Goal: Navigation & Orientation: Find specific page/section

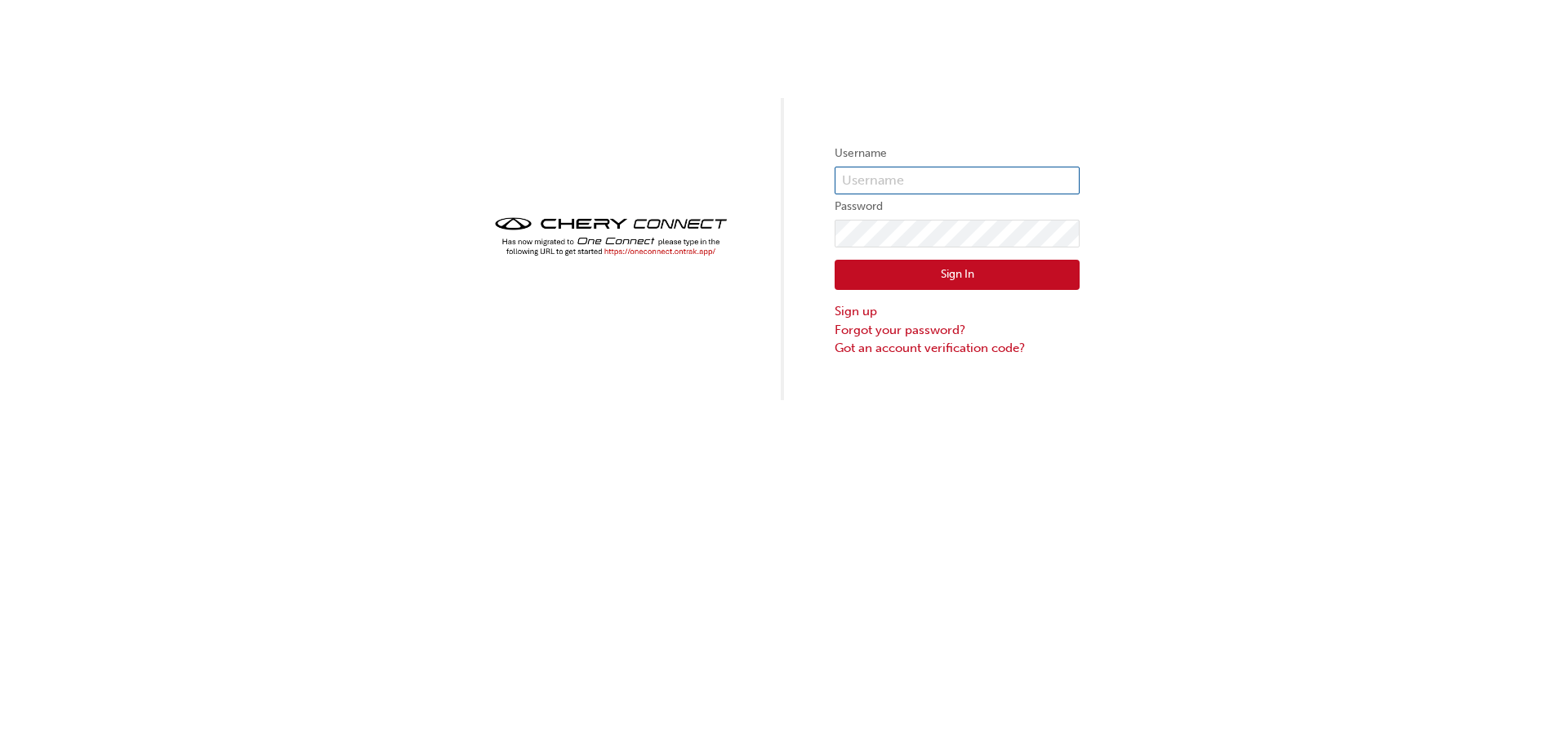
type input "chau2112"
click at [982, 275] on button "Sign In" at bounding box center [957, 276] width 245 height 31
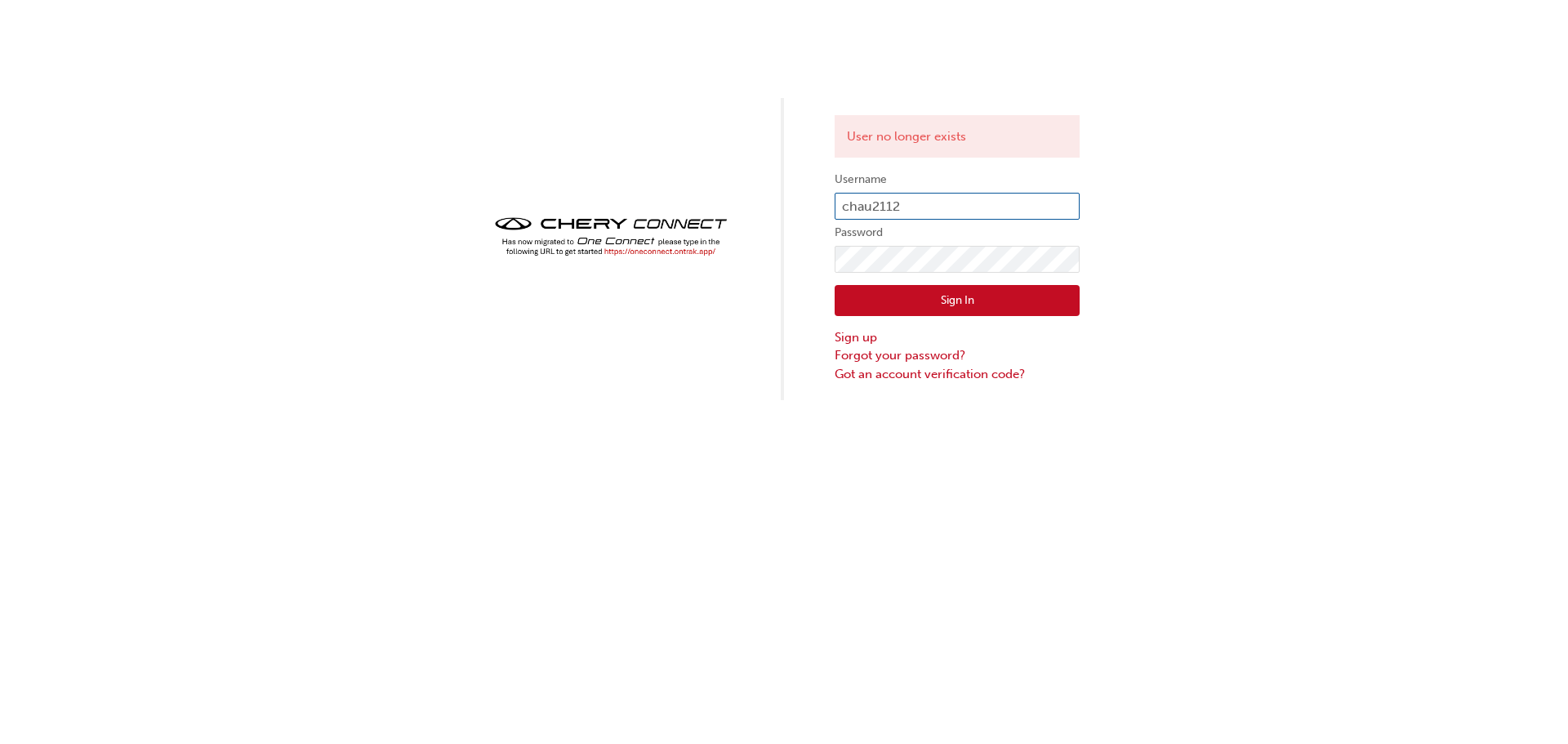
click at [959, 198] on input "chau2112" at bounding box center [957, 207] width 245 height 28
type input "OJAU045"
click at [948, 287] on button "Sign In" at bounding box center [957, 301] width 245 height 31
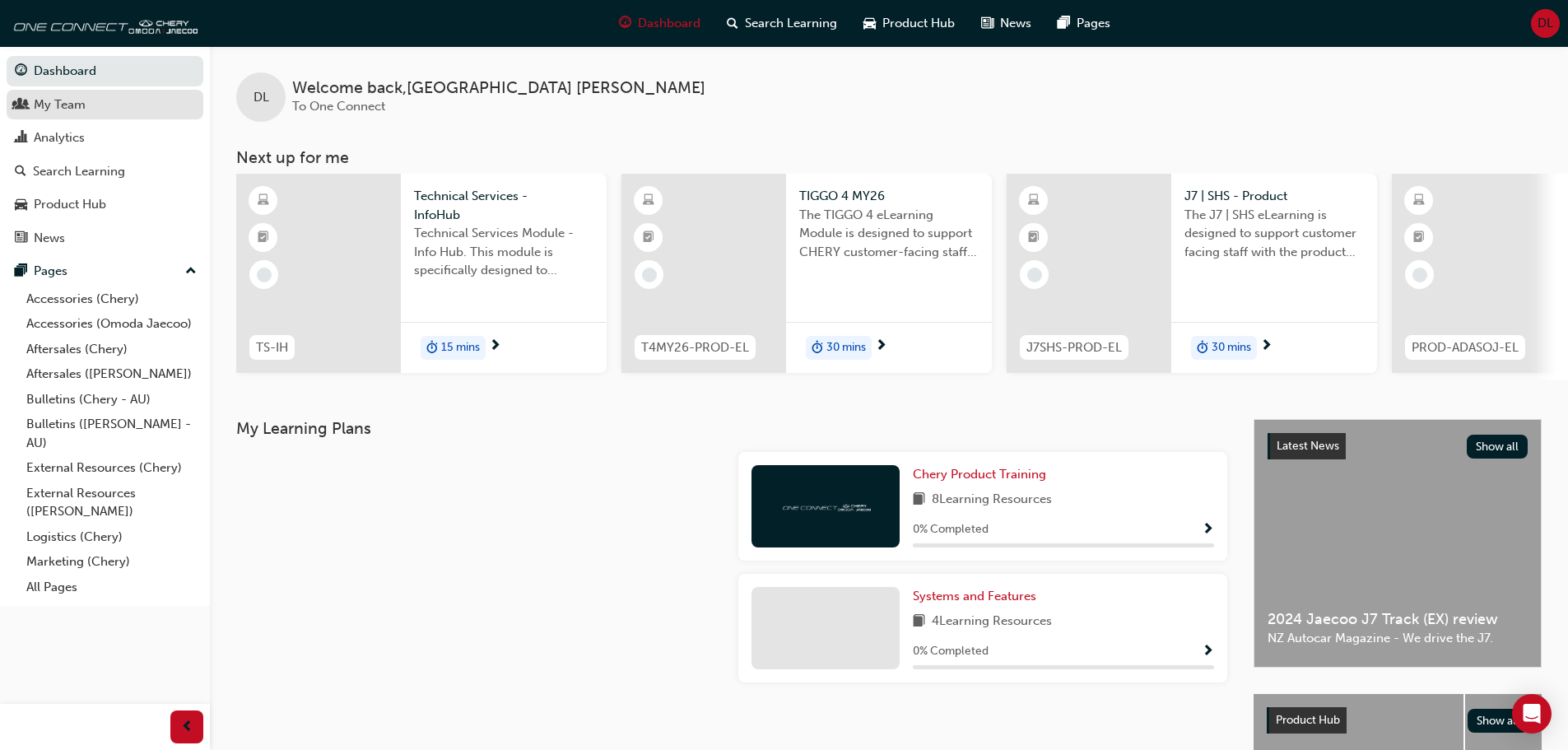
click at [58, 98] on div "My Team" at bounding box center [59, 106] width 52 height 19
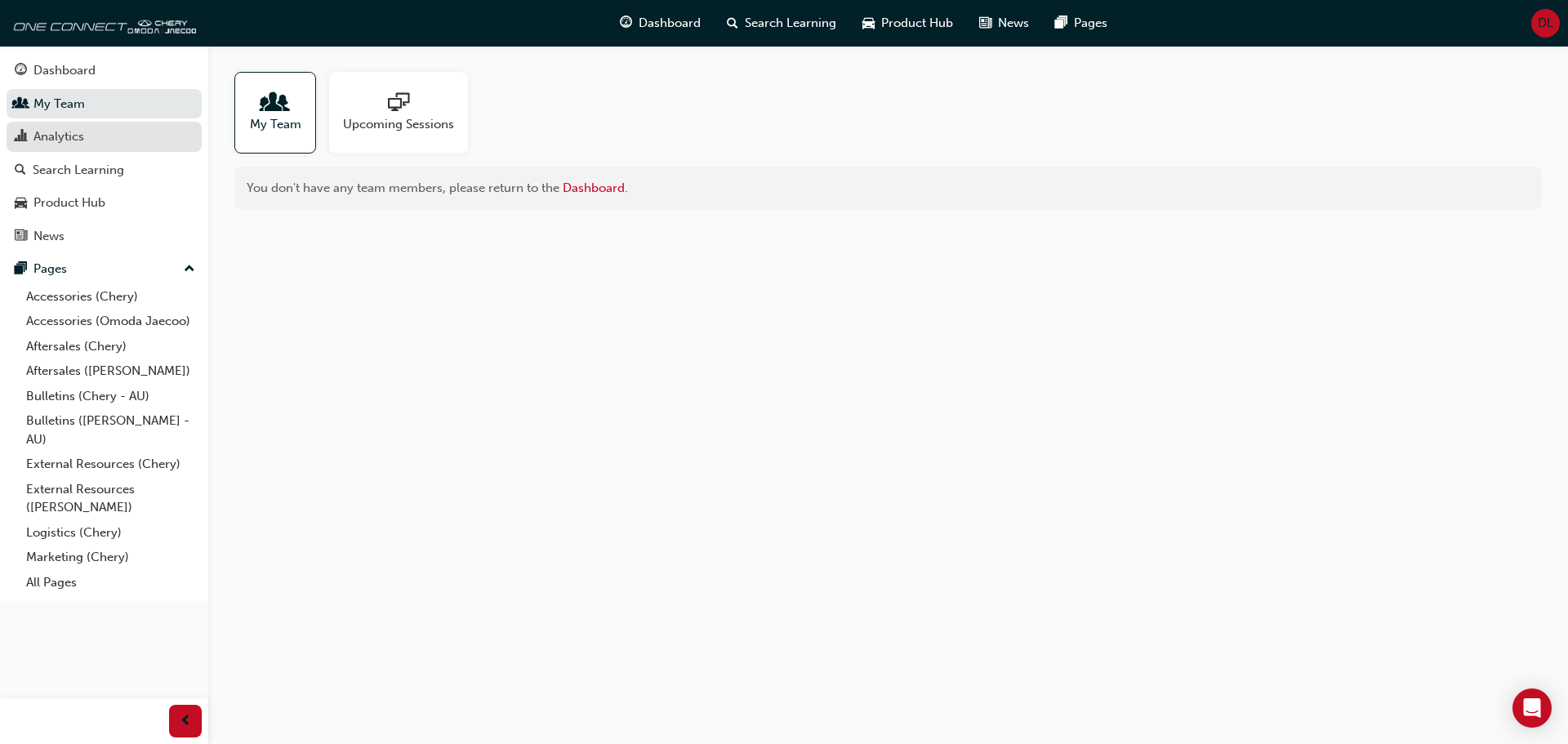
click at [65, 123] on link "Analytics" at bounding box center [104, 136] width 195 height 31
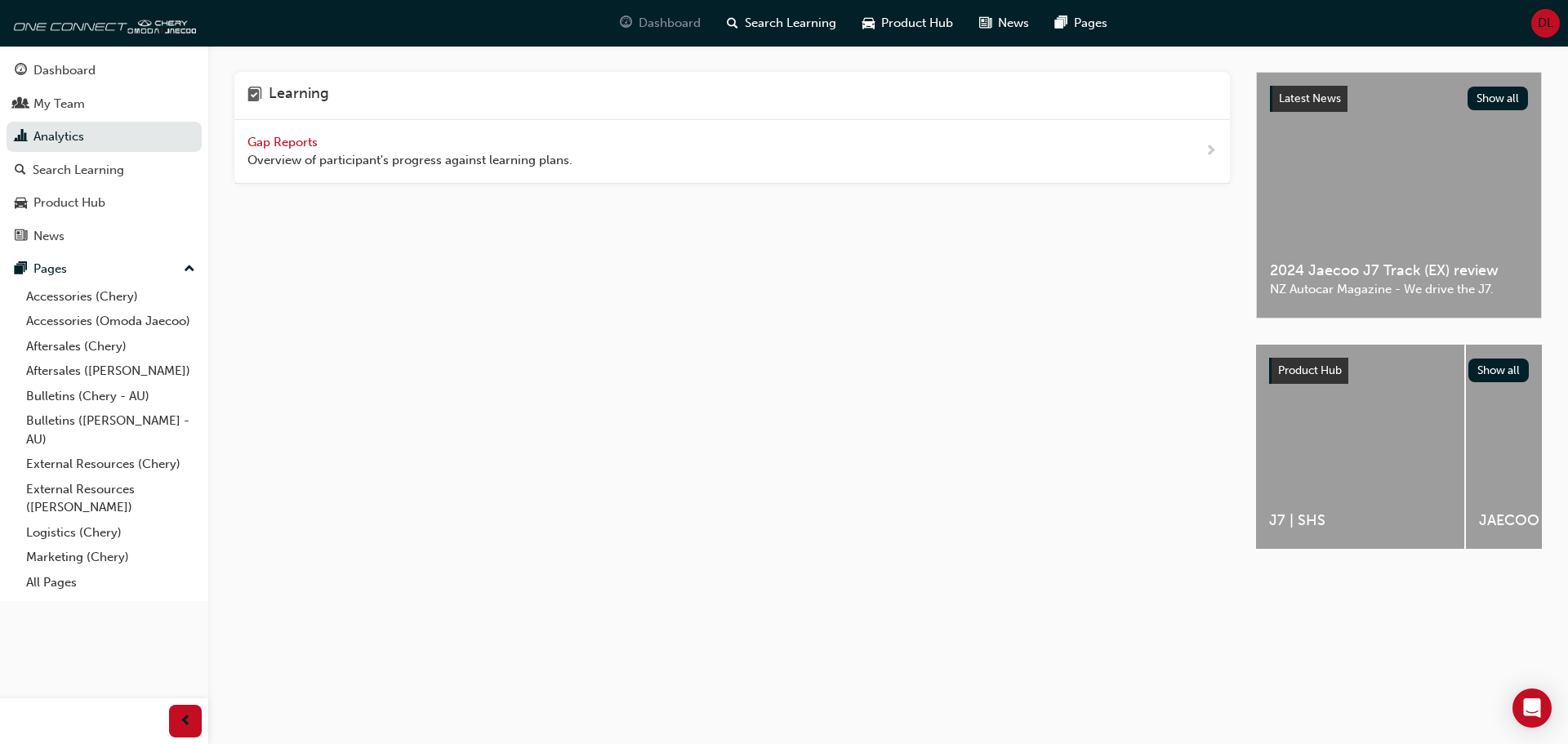
click at [666, 26] on span "Dashboard" at bounding box center [669, 24] width 62 height 19
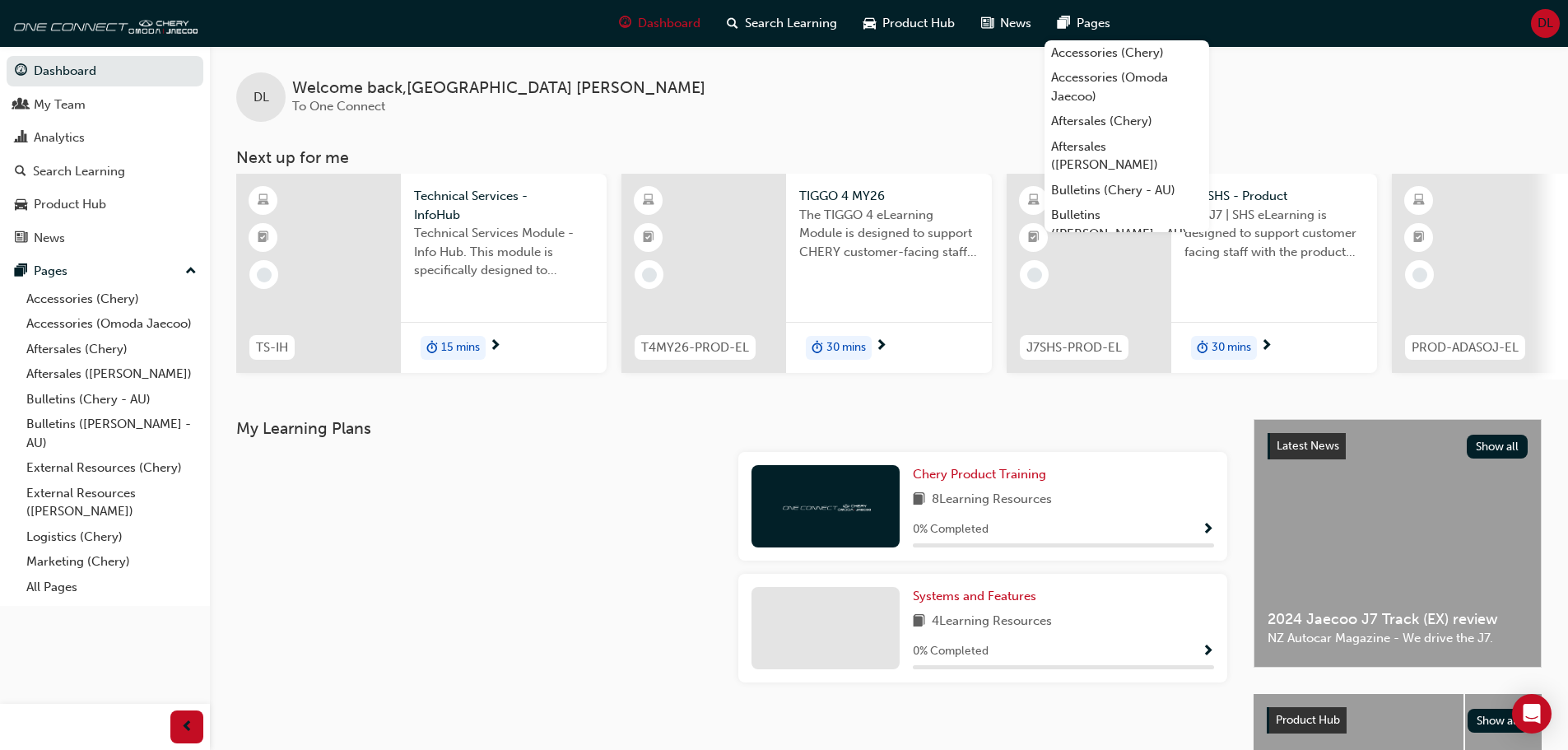
click at [1073, 23] on div "Pages" at bounding box center [1084, 23] width 79 height 33
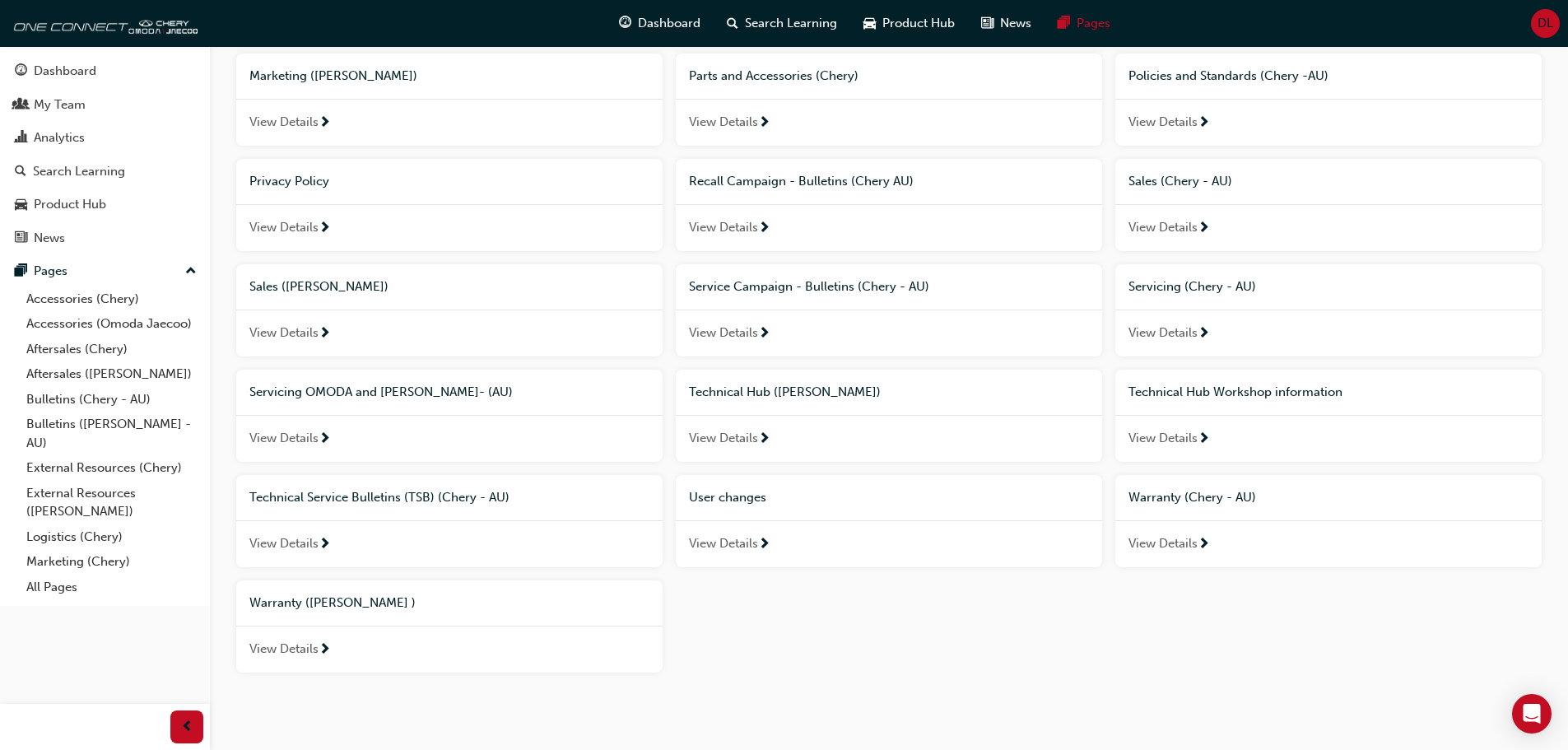
scroll to position [740, 0]
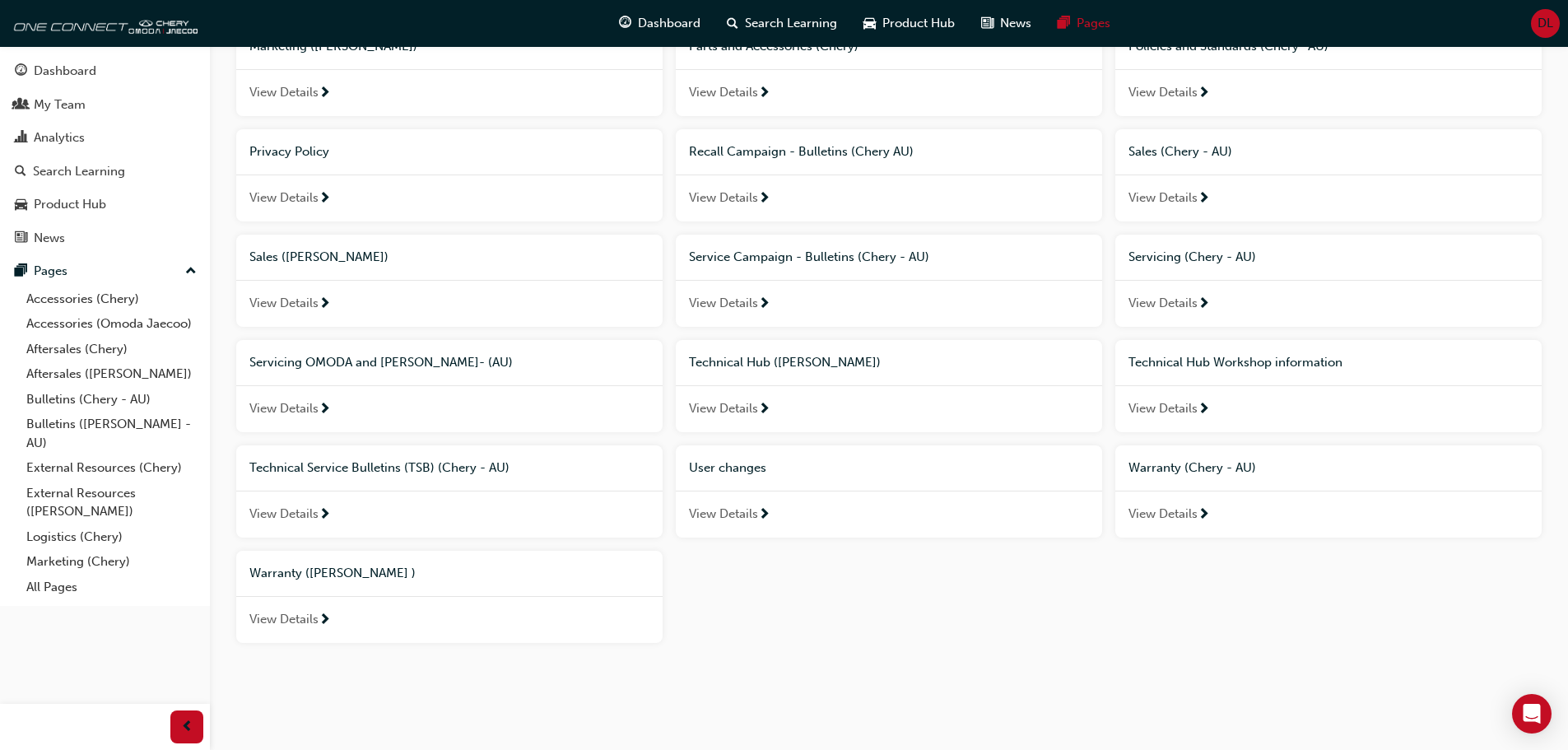
click at [718, 519] on span "View Details" at bounding box center [724, 514] width 69 height 19
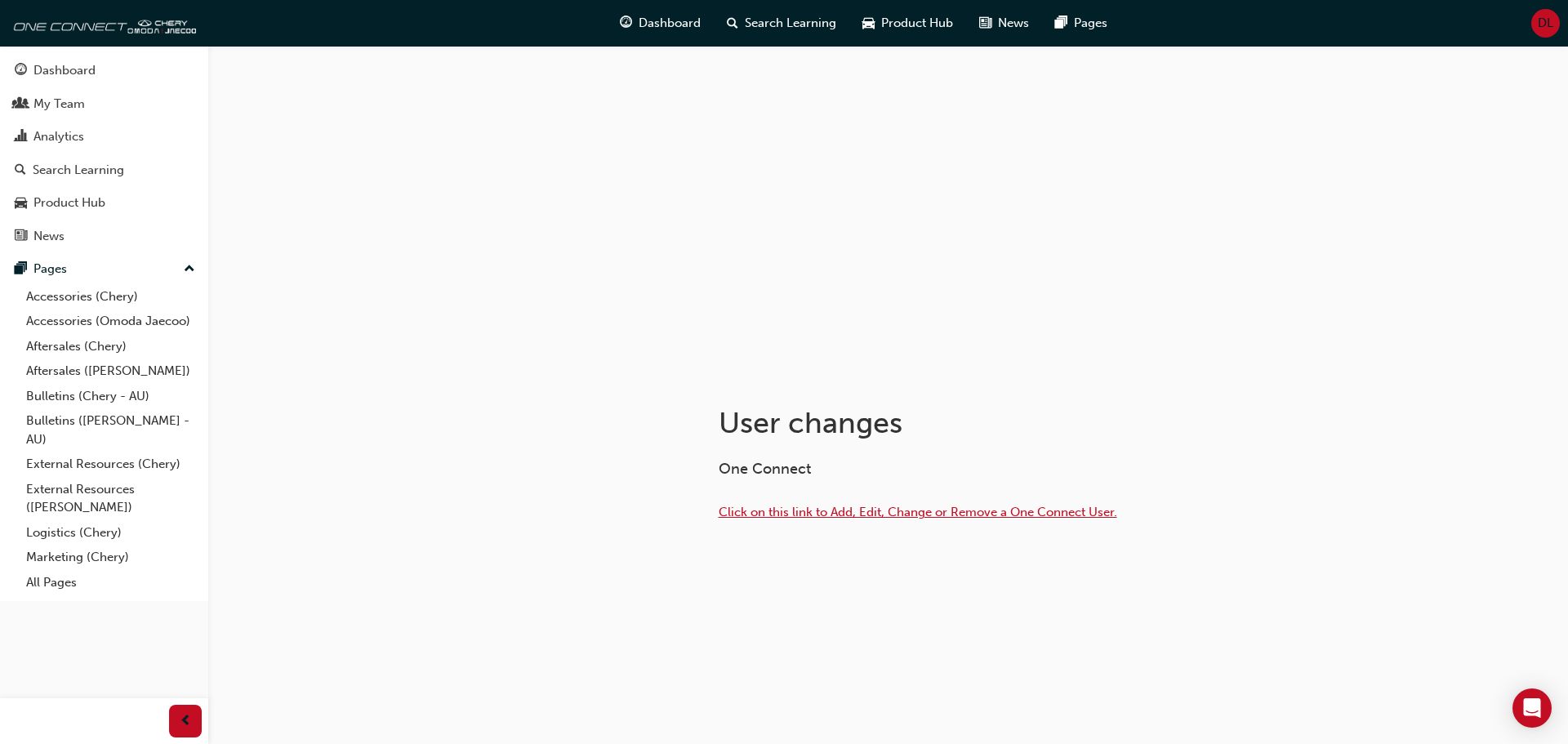
click at [770, 518] on span "Click on this link to Add, Edit, Change or Remove a One Connect User." at bounding box center [918, 512] width 399 height 15
